Goal: Find specific page/section: Find specific page/section

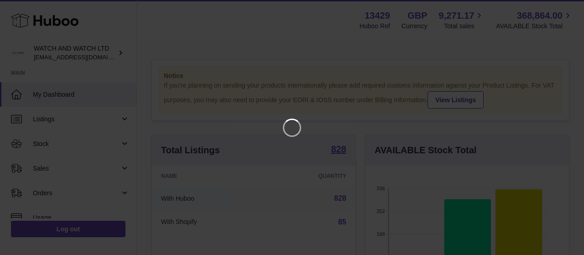
scroll to position [142, 204]
click at [560, 8] on icon "Close" at bounding box center [560, 8] width 7 height 7
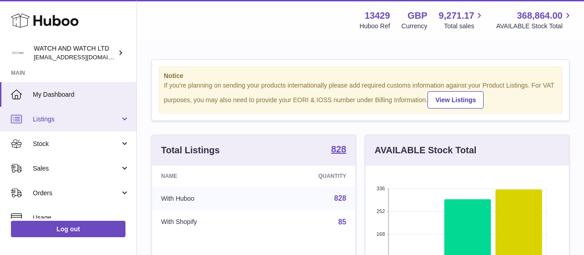
click at [55, 126] on link "Listings" at bounding box center [68, 119] width 136 height 25
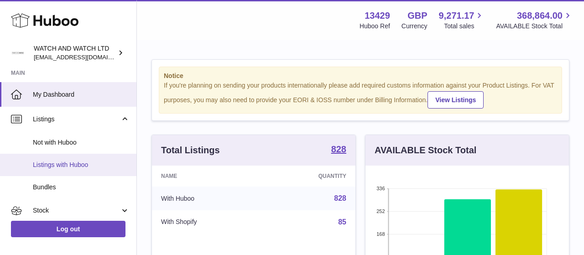
click at [57, 163] on span "Listings with Huboo" at bounding box center [81, 165] width 97 height 9
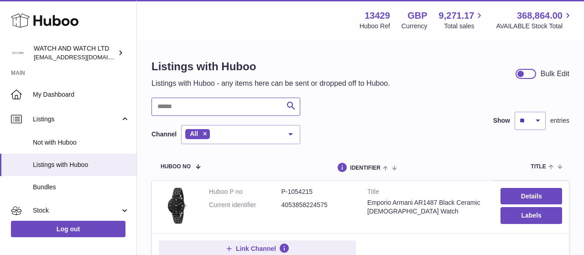
click at [194, 103] on input "text" at bounding box center [226, 107] width 149 height 18
type input "*******"
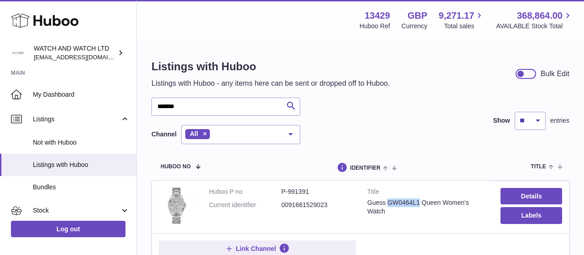
drag, startPoint x: 389, startPoint y: 200, endPoint x: 420, endPoint y: 202, distance: 31.1
click at [420, 202] on div "Guess GW0464L1 Queen Women's Watch" at bounding box center [427, 207] width 120 height 17
copy div "GW0464L1"
